Goal: Information Seeking & Learning: Learn about a topic

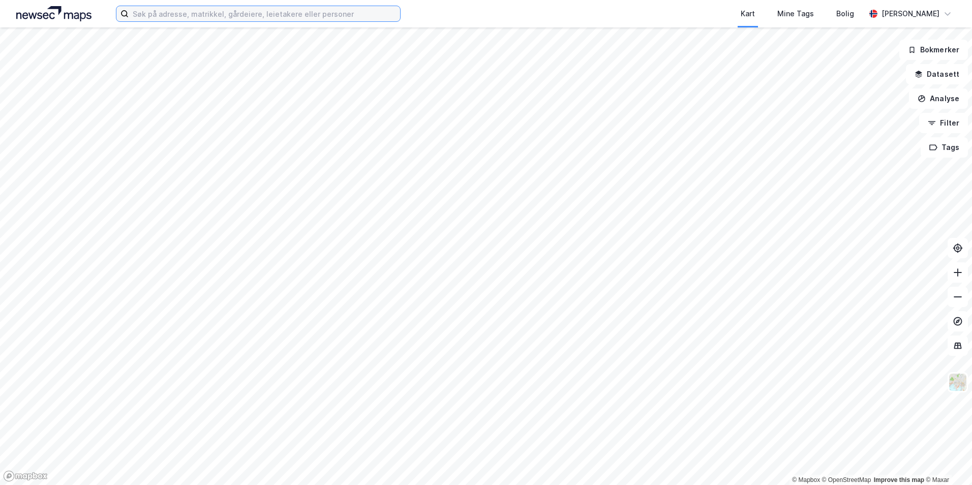
click at [153, 18] on input at bounding box center [265, 13] width 272 height 15
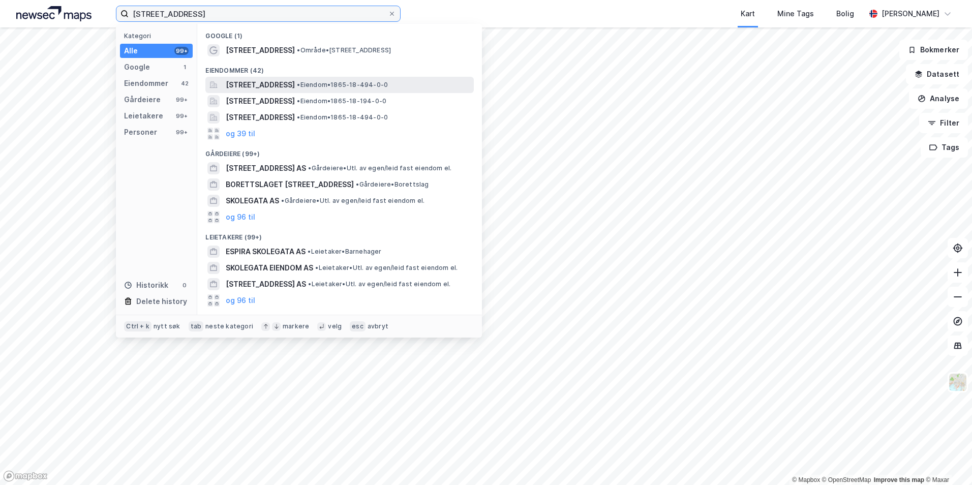
type input "[STREET_ADDRESS]"
click at [265, 84] on span "[STREET_ADDRESS]" at bounding box center [260, 85] width 69 height 12
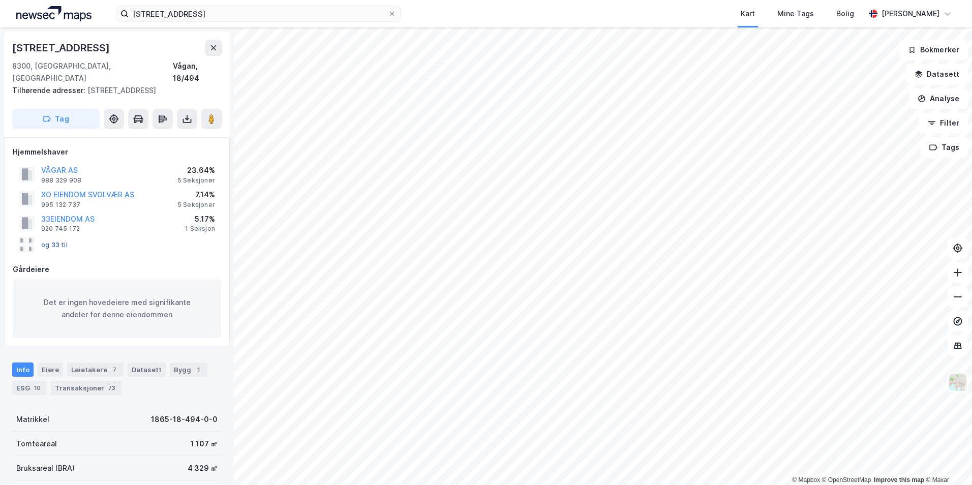
click at [0, 0] on button "og 33 til" at bounding box center [0, 0] width 0 height 0
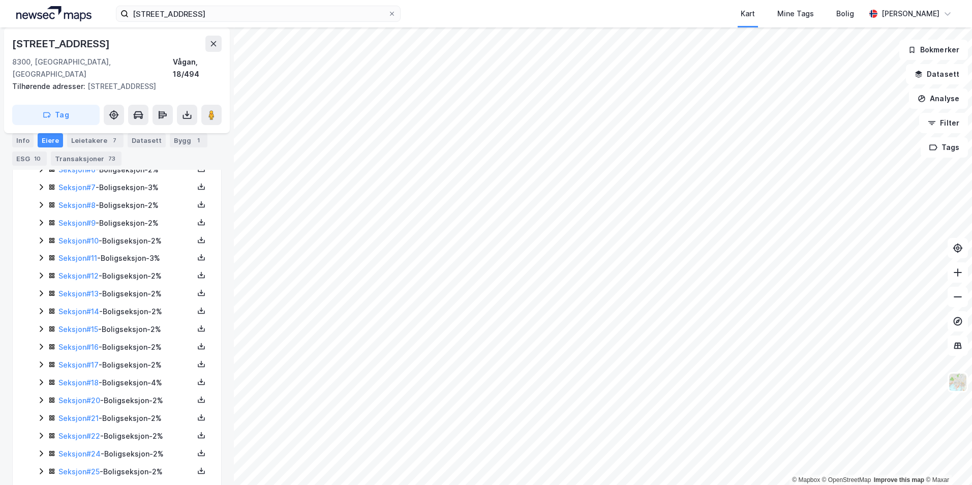
scroll to position [140, 0]
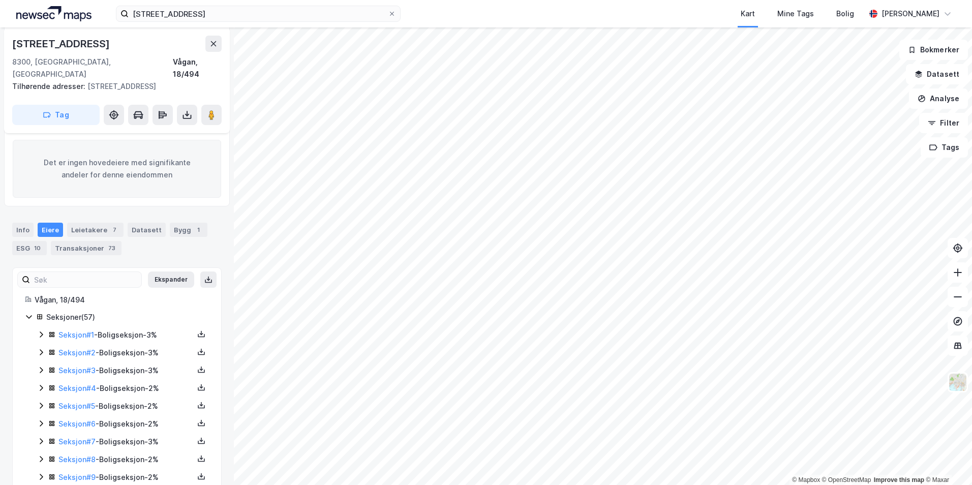
click at [27, 313] on icon at bounding box center [29, 317] width 8 height 8
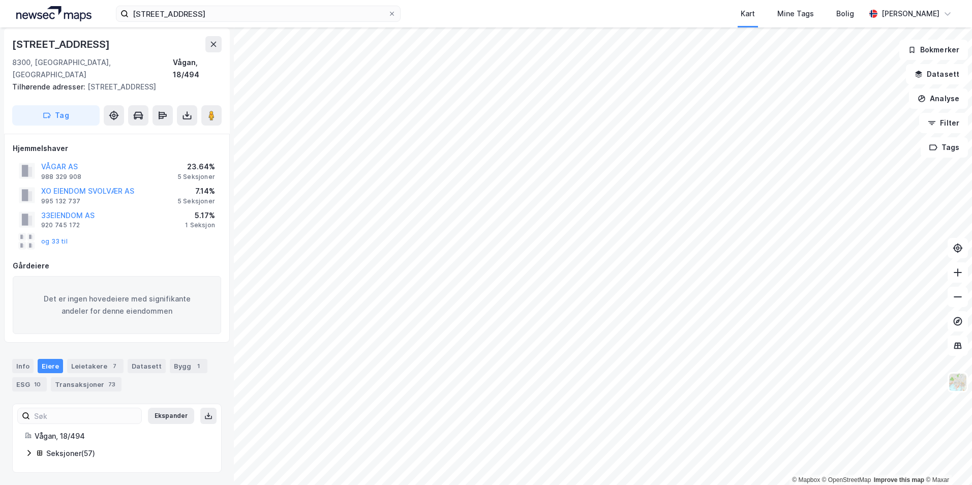
scroll to position [0, 0]
